Goal: Navigation & Orientation: Find specific page/section

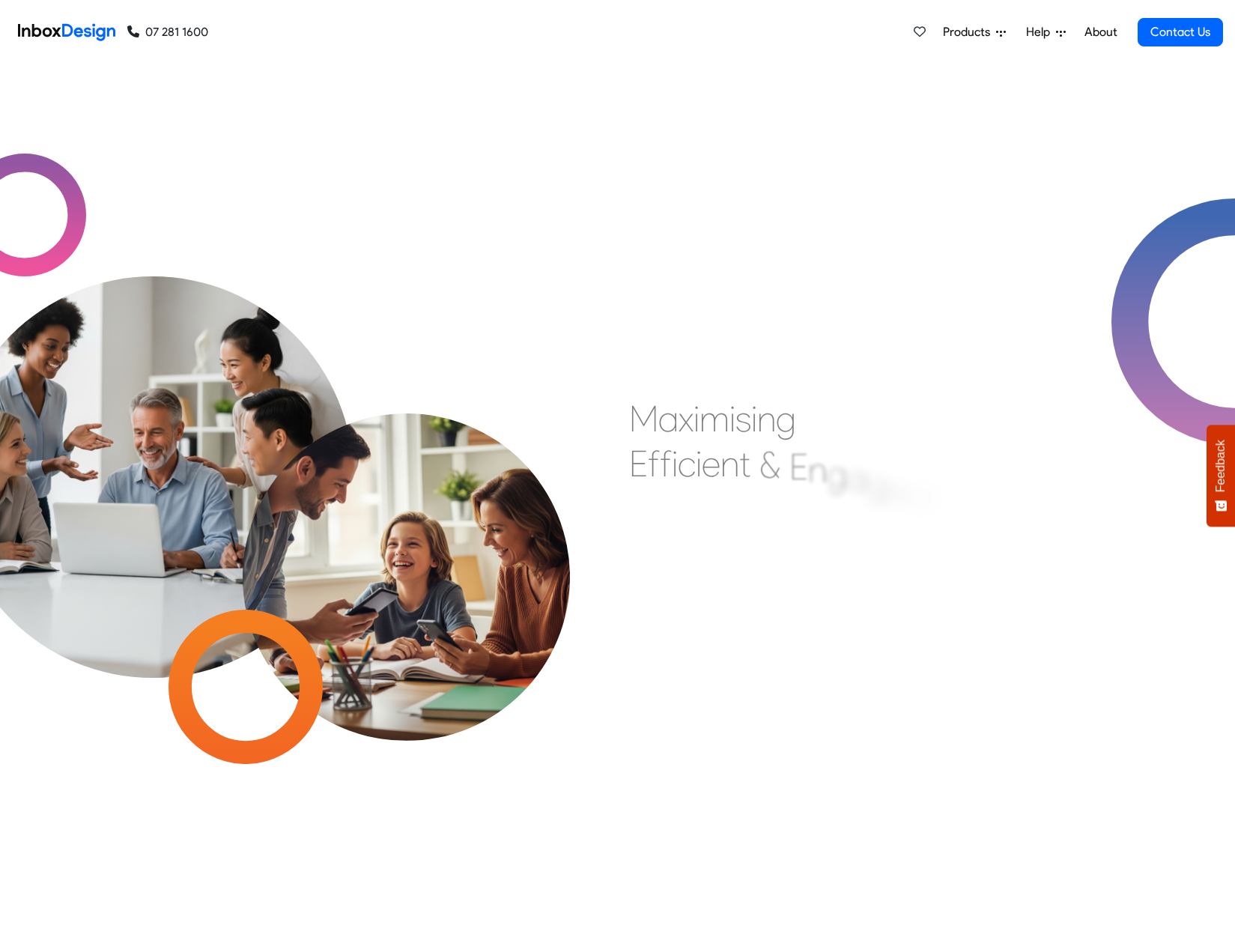
drag, startPoint x: 0, startPoint y: 0, endPoint x: 1068, endPoint y: 34, distance: 1068.5
click at [1068, 34] on link "Help" at bounding box center [1046, 31] width 51 height 30
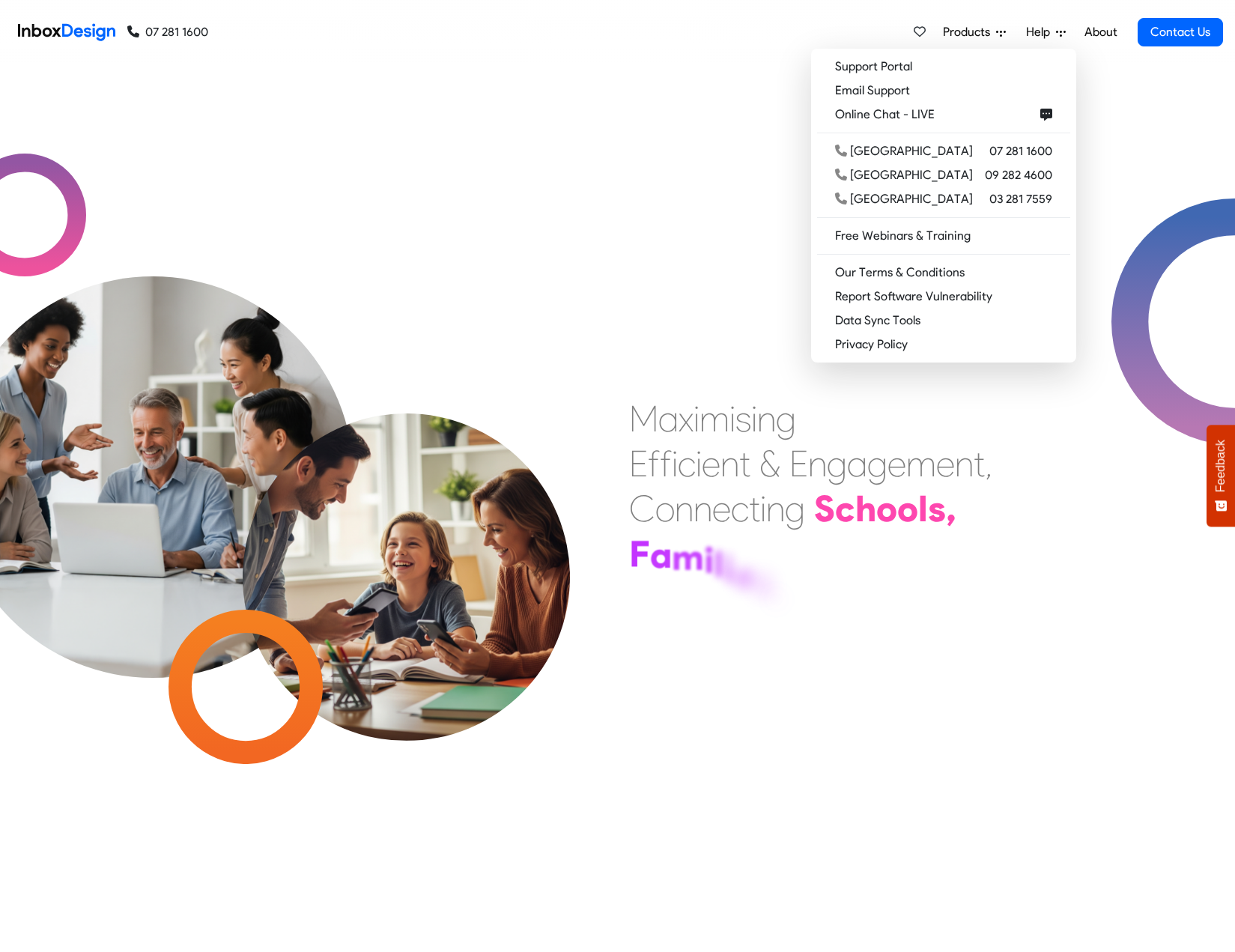
click at [1099, 33] on link "About" at bounding box center [1101, 31] width 41 height 30
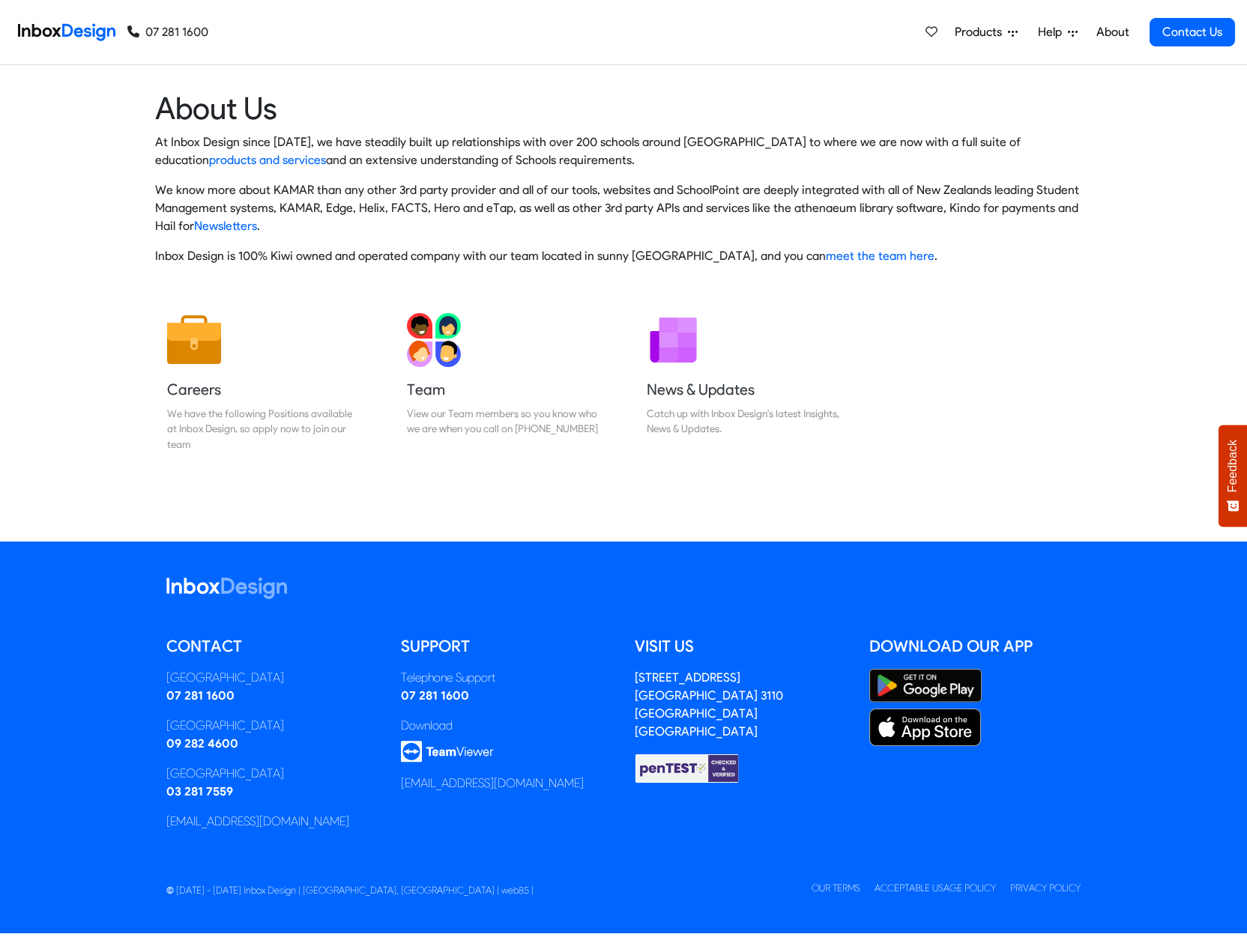
click at [998, 38] on span "Products" at bounding box center [982, 31] width 53 height 18
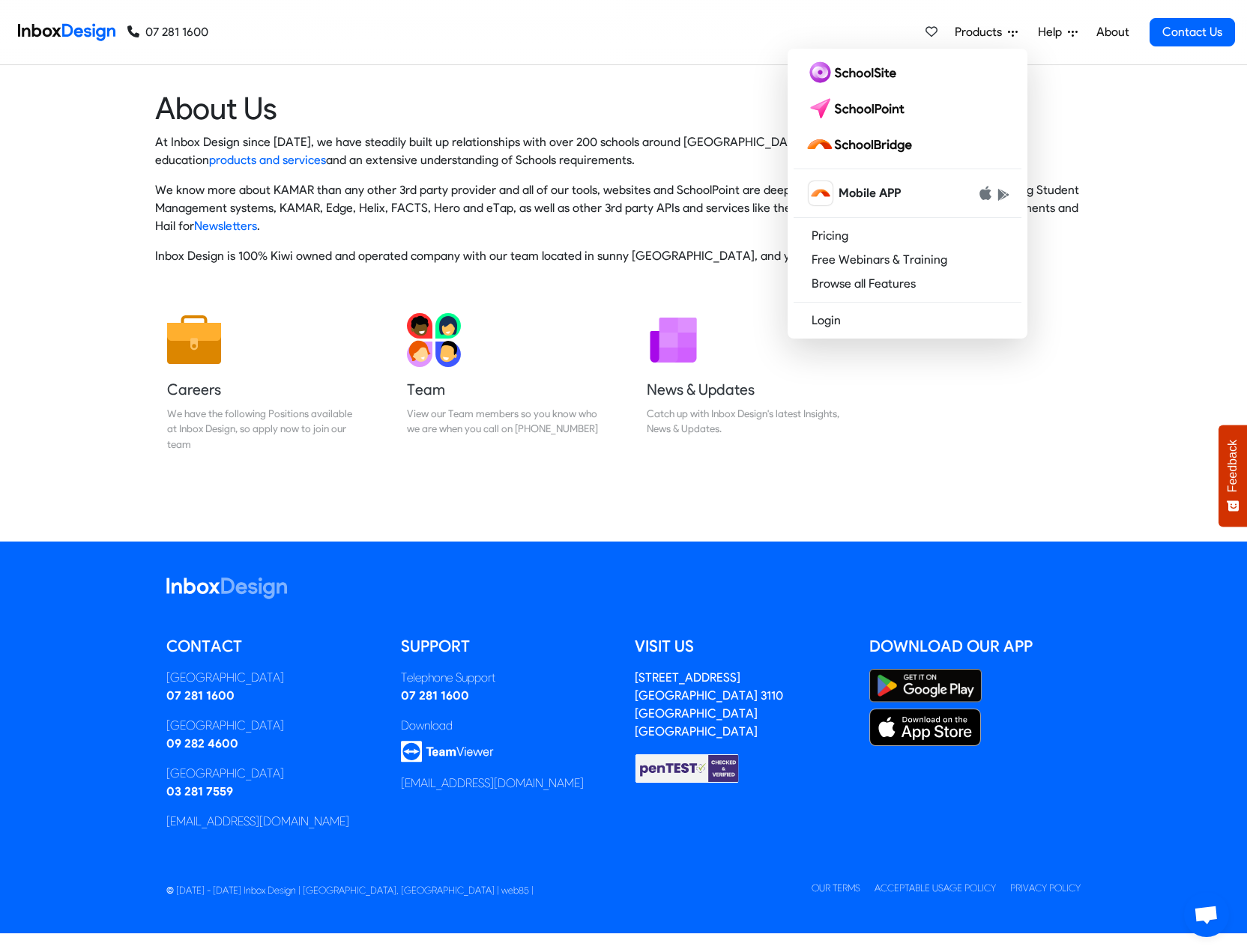
click at [649, 252] on p "Inbox Design is 100% Kiwi owned and operated company with our team located in s…" at bounding box center [624, 256] width 937 height 18
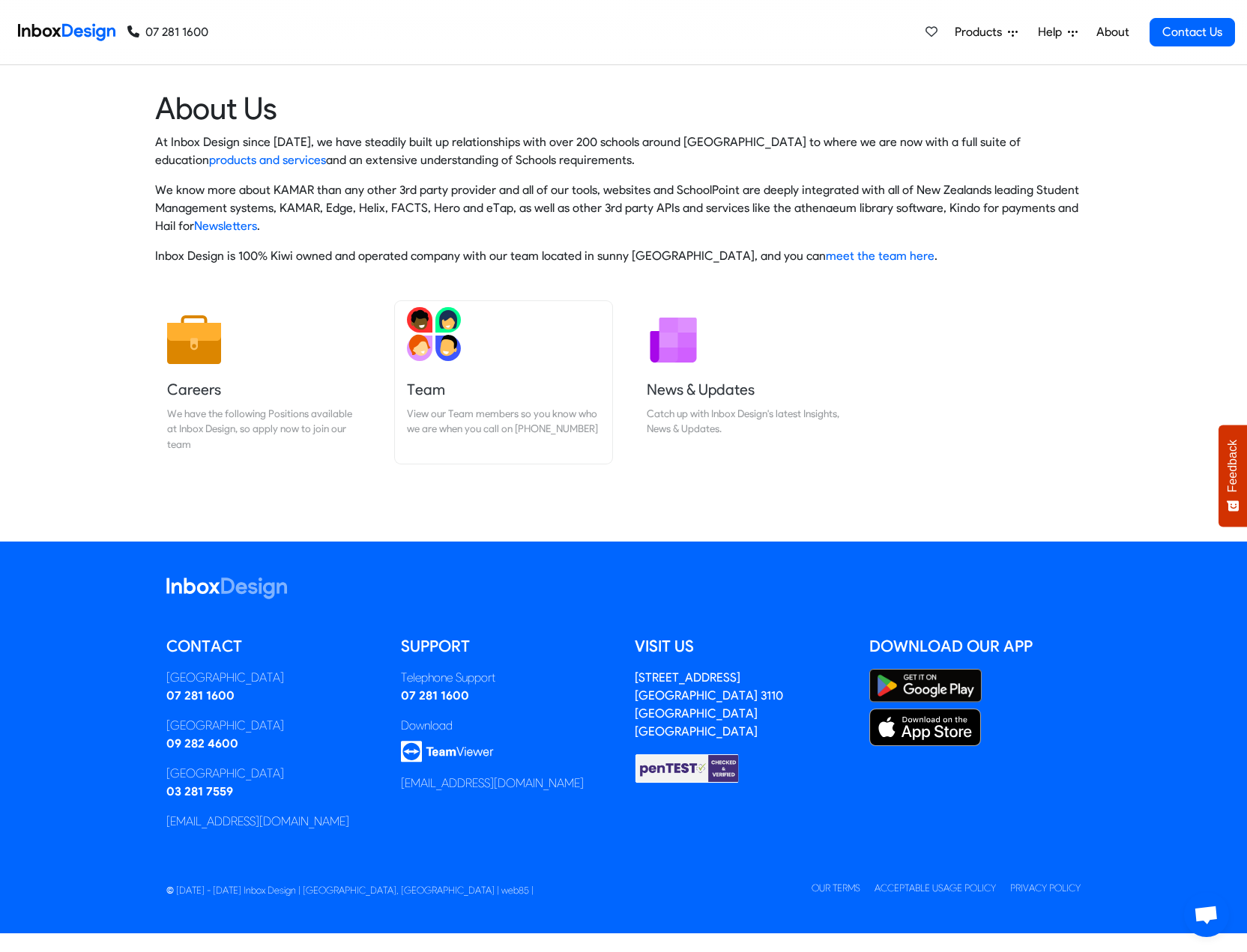
click at [509, 362] on link "Team View our Team members so you know who we are when you call on [PHONE_NUMBE…" at bounding box center [504, 383] width 218 height 162
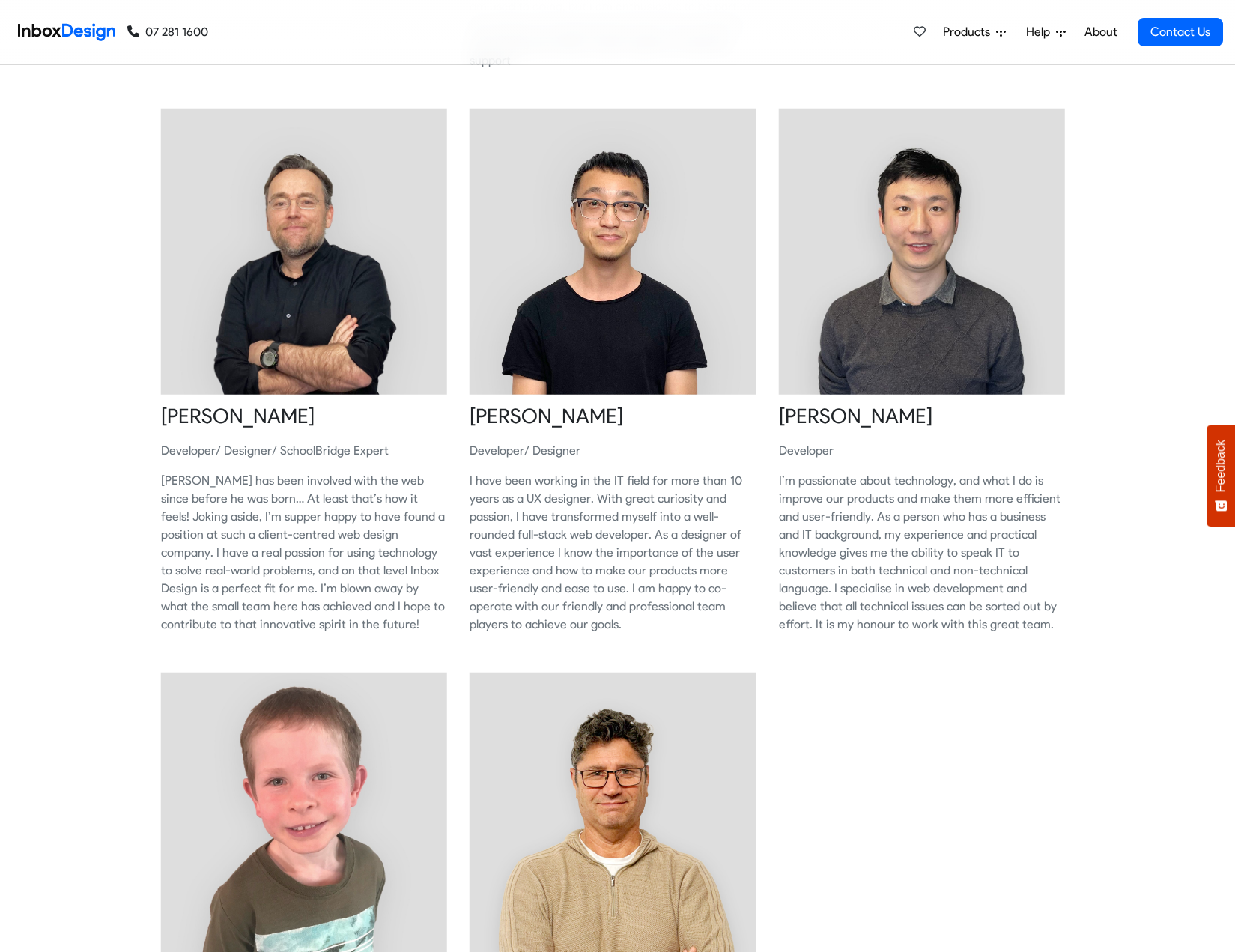
scroll to position [674, 0]
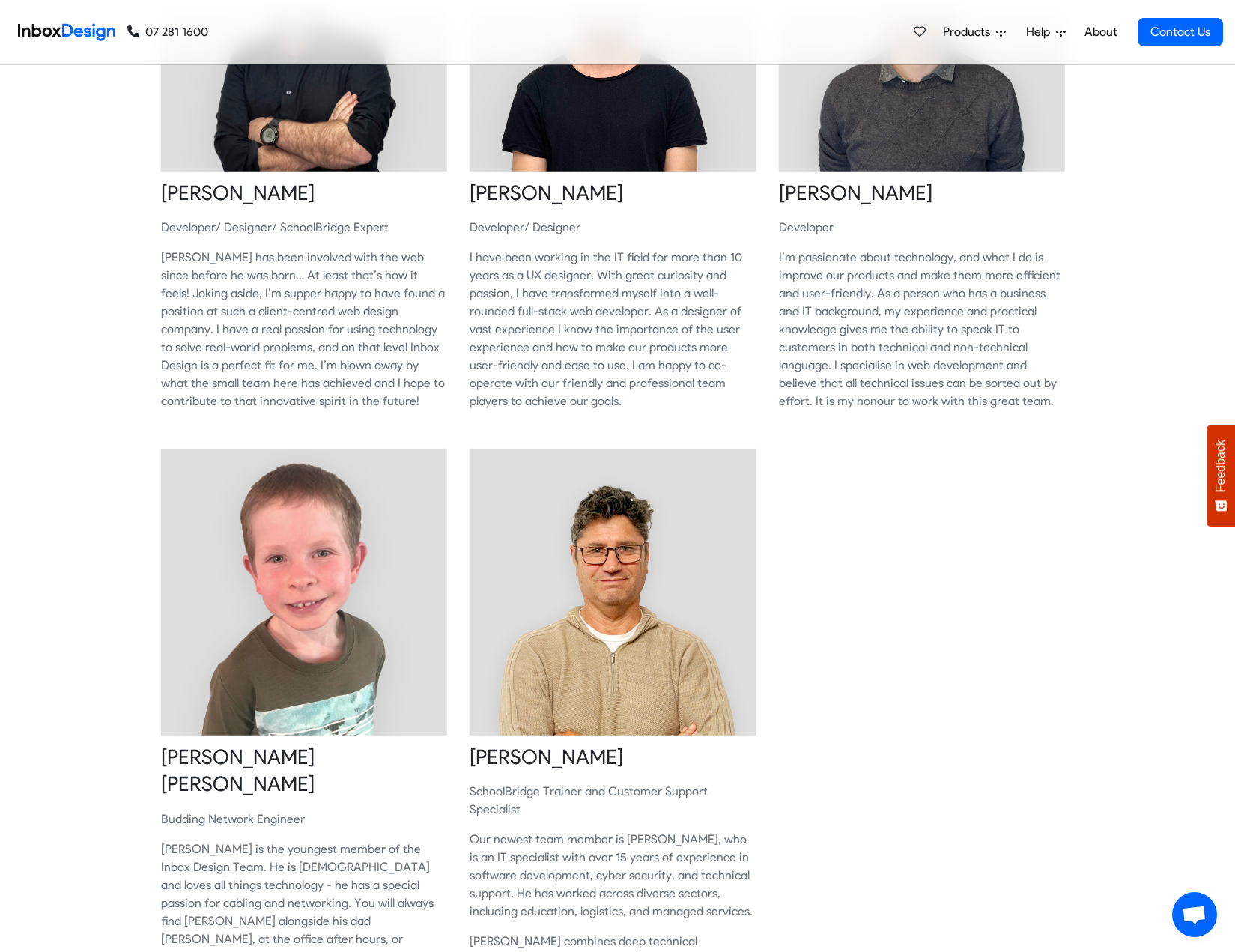
click at [822, 533] on div "Sheldon Lendrum Director/ Developer Sheldon founded Inbox Design in 2005 and ha…" at bounding box center [618, 155] width 937 height 1831
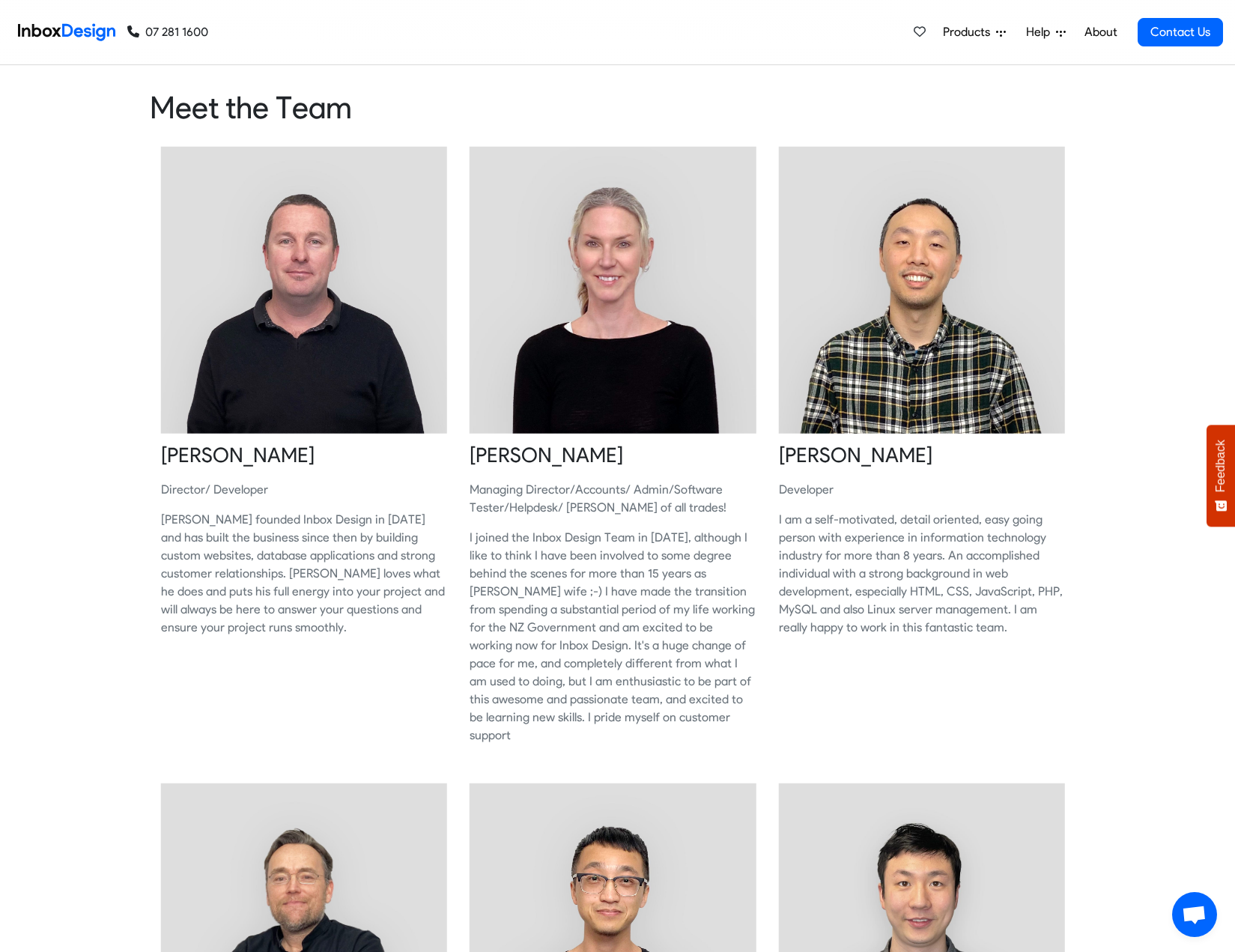
scroll to position [0, 0]
